Goal: Obtain resource: Obtain resource

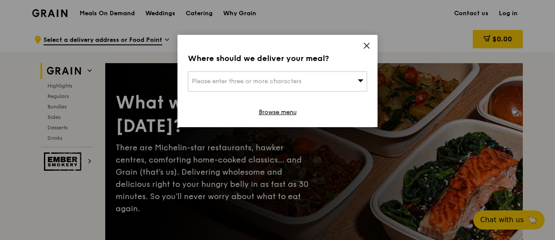
click at [361, 75] on div "Please enter three or more characters" at bounding box center [277, 81] width 179 height 20
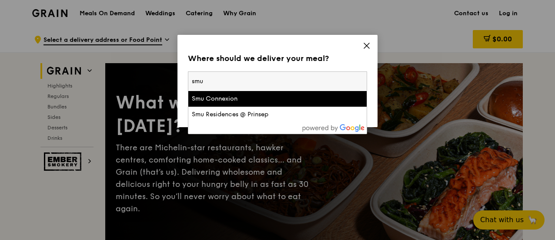
type input "smu"
click at [281, 101] on div "Smu Connexion" at bounding box center [256, 98] width 129 height 9
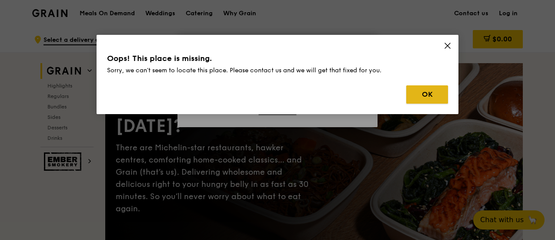
click at [436, 90] on button "OK" at bounding box center [427, 94] width 42 height 18
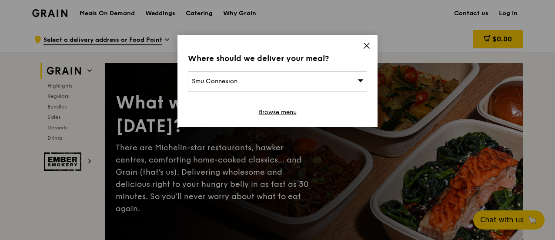
click at [330, 84] on div "Smu Connexion" at bounding box center [277, 81] width 179 height 20
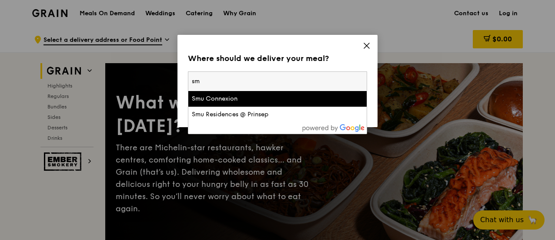
type input "s"
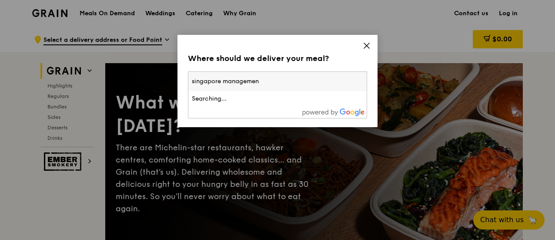
type input "singapore management"
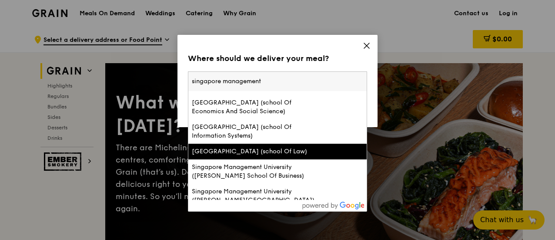
scroll to position [21, 0]
click at [287, 152] on div "[GEOGRAPHIC_DATA] (school Of Law)" at bounding box center [256, 151] width 129 height 9
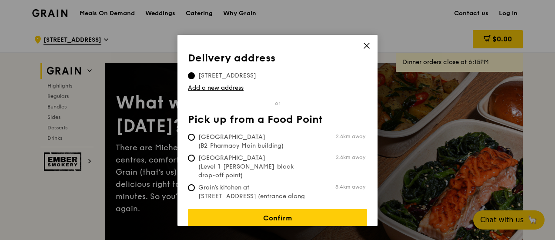
scroll to position [5, 0]
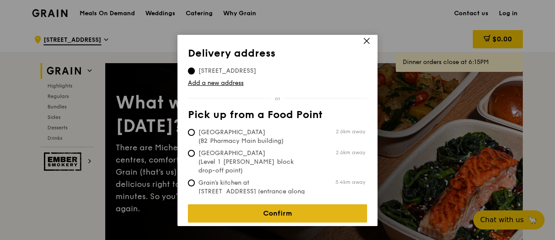
click at [297, 207] on link "Confirm" at bounding box center [277, 213] width 179 height 18
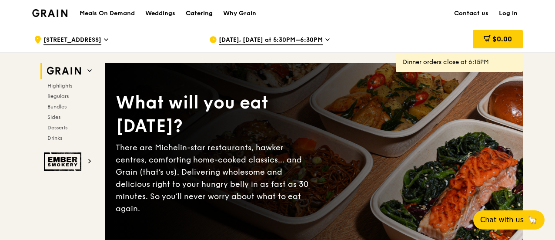
click at [188, 9] on div "Catering" at bounding box center [199, 13] width 27 height 26
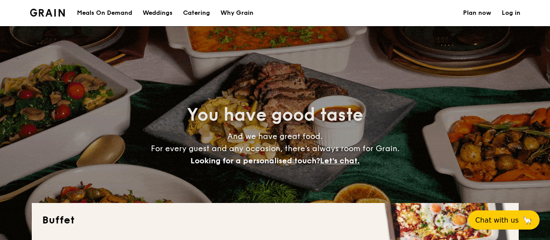
select select
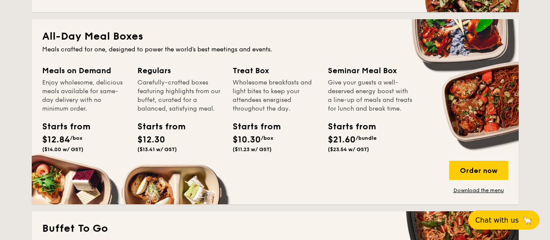
scroll to position [374, 0]
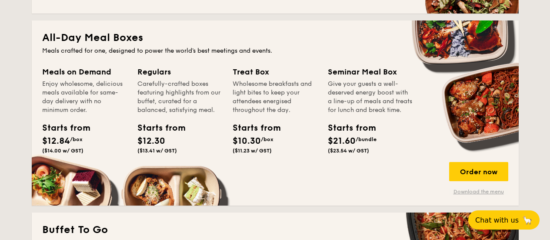
click at [479, 193] on link "Download the menu" at bounding box center [478, 191] width 59 height 7
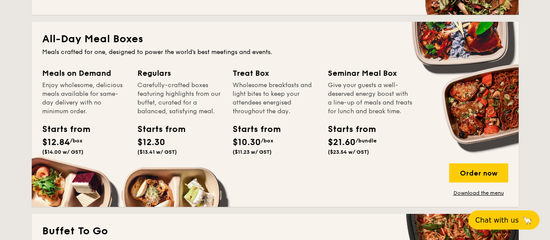
scroll to position [372, 0]
